Goal: Use online tool/utility: Utilize a website feature to perform a specific function

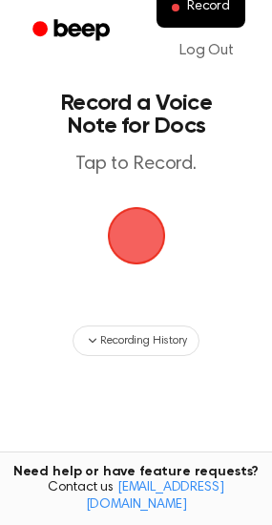
click at [128, 247] on span "button" at bounding box center [136, 236] width 58 height 58
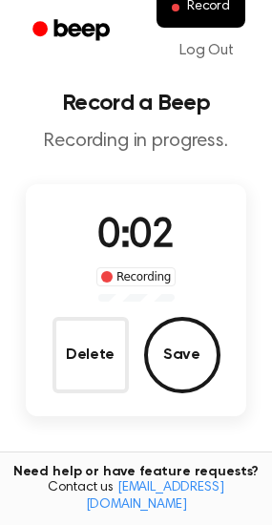
drag, startPoint x: 80, startPoint y: 351, endPoint x: -539, endPoint y: 268, distance: 624.9
click at [0, 268] on html "Record Log Out Record a Beep Recording in progress. 0:02 Recording Delete Save …" at bounding box center [136, 367] width 272 height 734
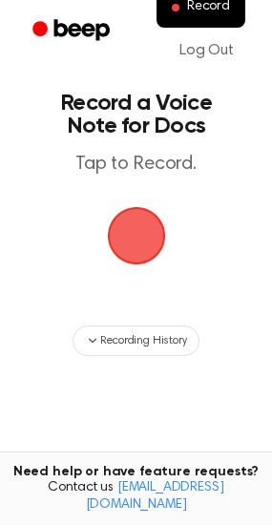
click at [146, 234] on span "button" at bounding box center [136, 235] width 53 height 53
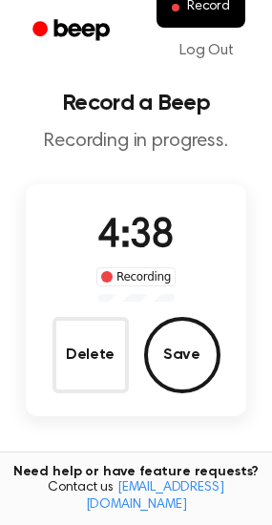
click at [176, 463] on main "Record a Beep Recording in progress. 4:38 Recording Delete Save Tired of copyin…" at bounding box center [136, 336] width 272 height 673
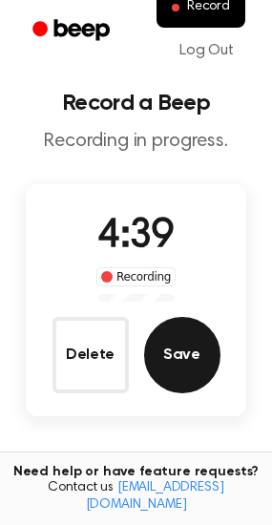
click at [194, 348] on button "Save" at bounding box center [182, 355] width 76 height 76
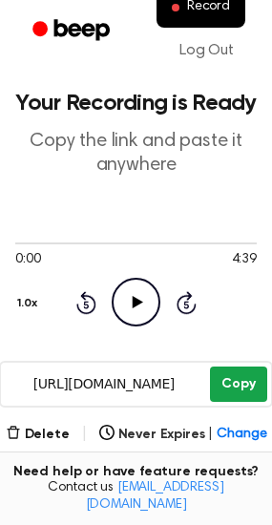
click at [260, 384] on button "Copy" at bounding box center [238, 383] width 56 height 35
click at [219, 379] on button "Copy" at bounding box center [238, 383] width 56 height 35
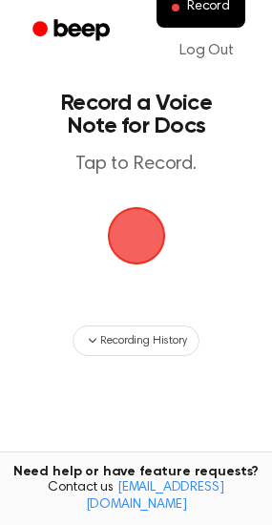
click at [144, 220] on span "button" at bounding box center [136, 235] width 53 height 53
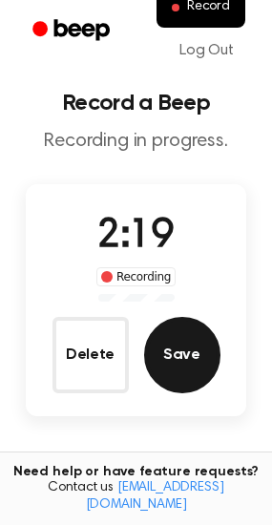
click at [209, 351] on button "Save" at bounding box center [182, 355] width 76 height 76
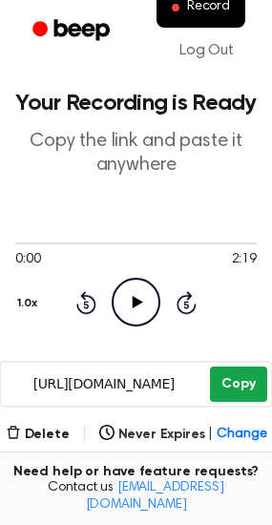
click at [242, 386] on button "Copy" at bounding box center [238, 383] width 56 height 35
click at [233, 378] on button "Copy" at bounding box center [238, 383] width 56 height 35
